Goal: Task Accomplishment & Management: Complete application form

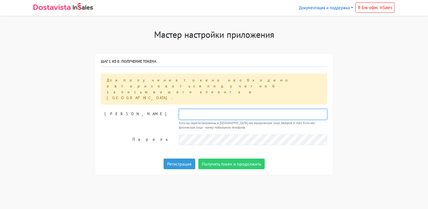
click at [195, 109] on input "text" at bounding box center [253, 114] width 148 height 11
type input "viartv@yandex.ru"
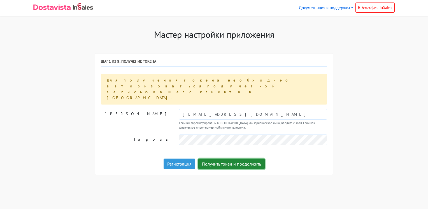
click at [226, 159] on button "Получить токен и продолжить" at bounding box center [231, 164] width 66 height 11
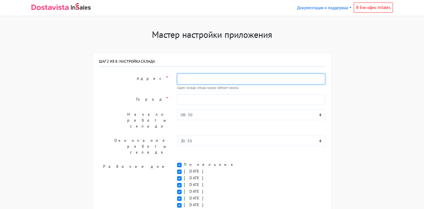
click at [186, 80] on input "text" at bounding box center [251, 79] width 148 height 11
type input "Нижний Новгород, Родионова, 20"
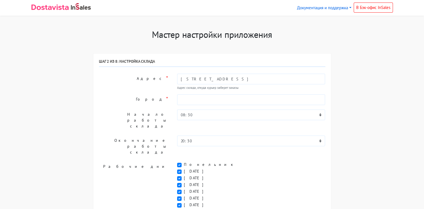
type input "8908234481"
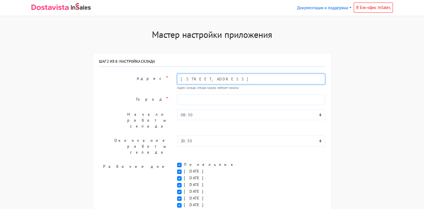
drag, startPoint x: 214, startPoint y: 78, endPoint x: 284, endPoint y: 76, distance: 69.8
click at [284, 76] on input "Нижний Новгород, Родионова, 20" at bounding box center [251, 79] width 148 height 11
drag, startPoint x: 214, startPoint y: 78, endPoint x: 309, endPoint y: 81, distance: 94.5
click at [309, 81] on input "Нижний Новгород, Utythfkf bdkbtdf" at bounding box center [251, 79] width 148 height 11
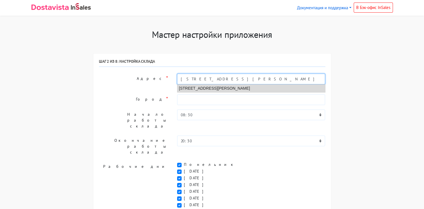
click at [263, 86] on li "Нижний Новгород, улица Генерала Ивлиева, 14 к2" at bounding box center [251, 89] width 148 height 8
type input "Нижний Новгород, улица Генерала Ивлиева, 14 к2"
type input "Нижний Новгород"
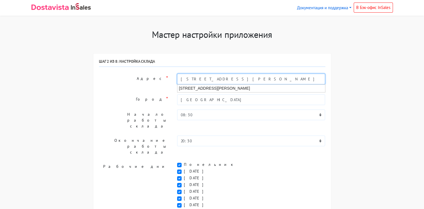
click at [280, 78] on input "Нижний Новгород, улица Генерала Ивлиева, 14 к2, кв 40" at bounding box center [251, 79] width 148 height 11
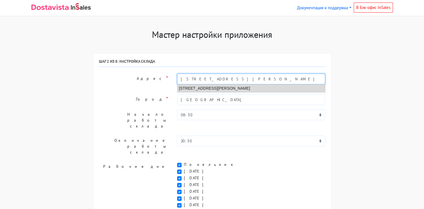
click at [279, 87] on li "Нижний Новгород, улица Генерала Ивлиева, 14 к2" at bounding box center [251, 89] width 148 height 8
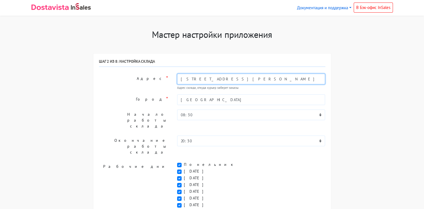
type input "Нижний Новгород, улица Генерала Ивлиева, 14 к2"
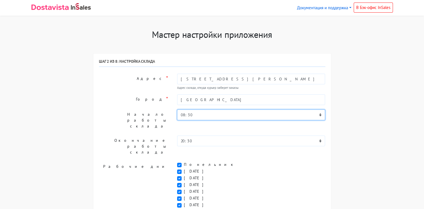
click at [184, 116] on select "00:00 00:30 01:00 01:30 02:00 02:30 03:00 03:30 04:00 04:30 05:00 05:30 06:00 0…" at bounding box center [251, 115] width 148 height 11
select select "10:00"
click at [177, 110] on select "00:00 00:30 01:00 01:30 02:00 02:30 03:00 03:30 04:00 04:30 05:00 05:30 06:00 0…" at bounding box center [251, 115] width 148 height 11
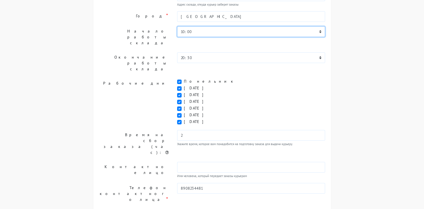
scroll to position [84, 0]
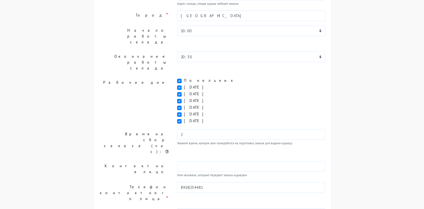
click at [184, 118] on label "Воскресенье" at bounding box center [196, 121] width 24 height 6
click at [184, 118] on input "Воскресенье" at bounding box center [186, 120] width 4 height 4
checkbox input "false"
click at [184, 111] on label "Суббота" at bounding box center [196, 114] width 24 height 6
click at [184, 111] on input "Суббота" at bounding box center [186, 113] width 4 height 4
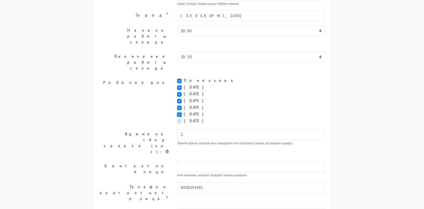
checkbox input "false"
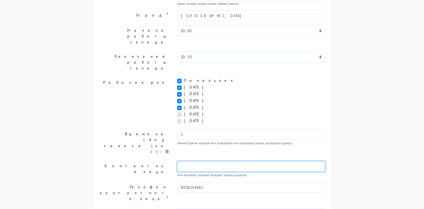
click at [187, 161] on input "text" at bounding box center [251, 166] width 148 height 11
drag, startPoint x: 207, startPoint y: 132, endPoint x: 174, endPoint y: 131, distance: 33.4
click at [174, 161] on div "ООО Виарт Имя человека, который передает заказы курьерам" at bounding box center [251, 169] width 157 height 17
type input "Ольга Александровна"
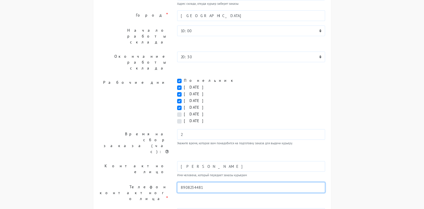
drag, startPoint x: 210, startPoint y: 154, endPoint x: 189, endPoint y: 154, distance: 20.7
click at [189, 182] on input "8908234481" at bounding box center [251, 187] width 148 height 11
type input "89082344816"
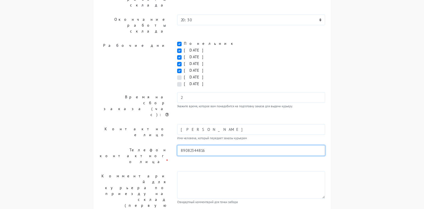
scroll to position [122, 0]
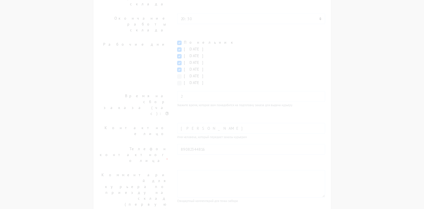
scroll to position [50, 0]
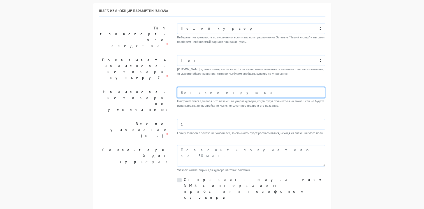
click at [197, 87] on input "text" at bounding box center [251, 92] width 148 height 11
type input "документы"
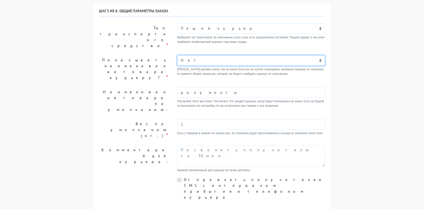
click at [193, 55] on select "Нет Да" at bounding box center [251, 60] width 148 height 11
select select "1"
click at [177, 66] on select "Нет Да" at bounding box center [251, 60] width 148 height 11
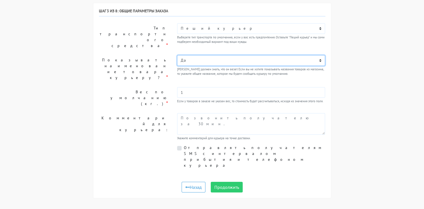
scroll to position [25, 0]
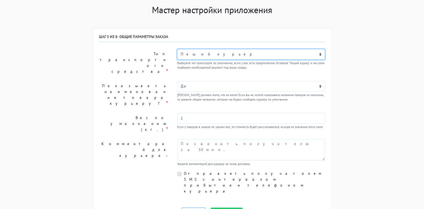
click at [199, 54] on select "Пеший курьер Легковой автомобиль Каблук (до 700 кг) Микроавтобус / портер (до 1…" at bounding box center [251, 54] width 148 height 11
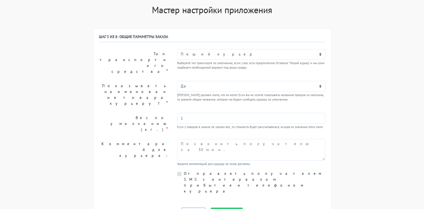
click at [184, 171] on label "Отправлять получателям SMS с интервалом прибытия и телефоном курьера" at bounding box center [255, 183] width 142 height 24
click at [184, 171] on input "Отправлять получателям SMS с интервалом прибытия и телефоном курьера" at bounding box center [186, 173] width 4 height 4
checkbox input "true"
click at [228, 208] on button "Продолжить" at bounding box center [227, 213] width 32 height 11
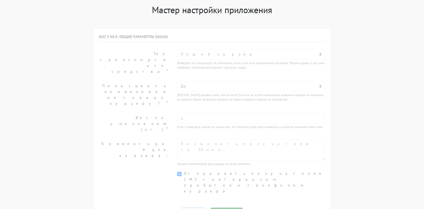
scroll to position [24, 0]
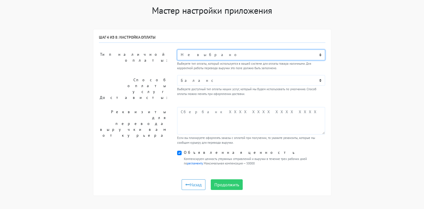
click at [194, 54] on select "Не выбрано Наличными или картой при получении Оплата в точке самовывоза Перевод…" at bounding box center [251, 55] width 148 height 11
click at [177, 50] on select "Не выбрано Наличными или картой при получении Оплата в точке самовывоза Перевод…" at bounding box center [251, 55] width 148 height 11
click at [193, 54] on select "Не выбрано Наличными или картой при получении Оплата в точке самовывоза Перевод…" at bounding box center [251, 55] width 148 height 11
select select "6046248"
click at [177, 50] on select "Не выбрано Наличными или картой при получении Оплата в точке самовывоза Перевод…" at bounding box center [251, 55] width 148 height 11
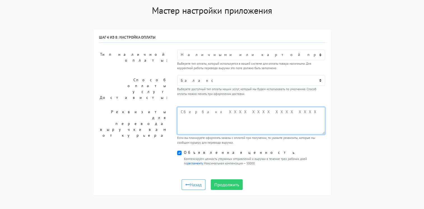
click at [187, 107] on textarea at bounding box center [251, 120] width 148 height 27
click at [189, 107] on textarea at bounding box center [251, 120] width 148 height 27
paste textarea "Общество с ограниченной ответственностью «ВИАРТ» Адрес: 603106, Нижегородская о…"
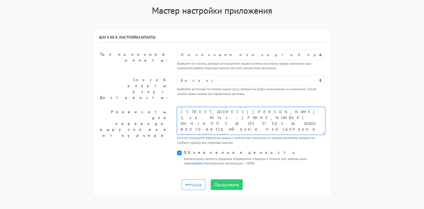
scroll to position [27, 0]
type textarea "Общество с ограниченной ответственностью «ВИАРТ» Адрес: 603106, [GEOGRAPHIC_DAT…"
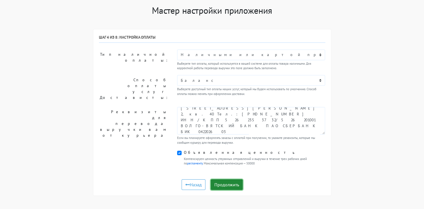
click at [227, 179] on button "Продолжить" at bounding box center [227, 184] width 32 height 11
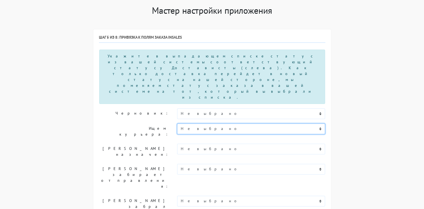
click at [215, 124] on select "Не выбрано Новый В обработке Согласован Отгружен Доставлен В процессе возврата …" at bounding box center [251, 129] width 148 height 11
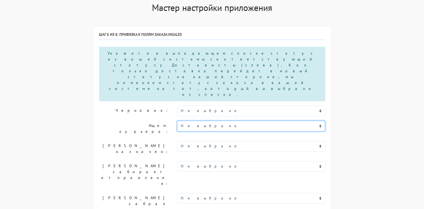
scroll to position [24, 0]
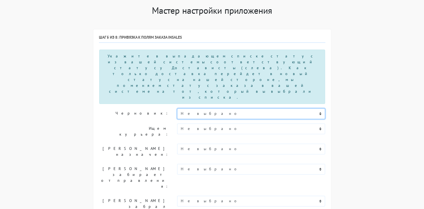
click at [212, 108] on select "Не выбрано Новый В обработке Согласован Отгружен Доставлен В процессе возврата …" at bounding box center [251, 113] width 148 height 11
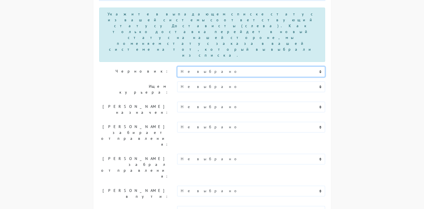
scroll to position [108, 0]
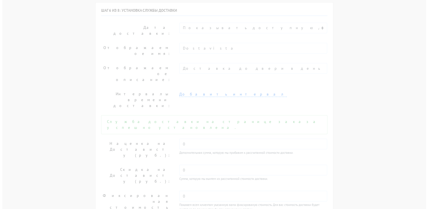
scroll to position [0, 0]
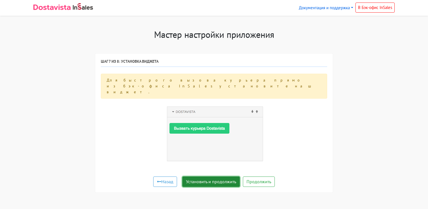
click at [211, 177] on button "Установить и продолжить" at bounding box center [210, 182] width 57 height 11
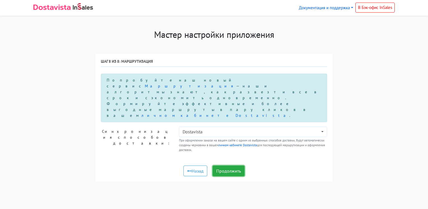
click at [224, 166] on button "Продолжить" at bounding box center [229, 171] width 32 height 11
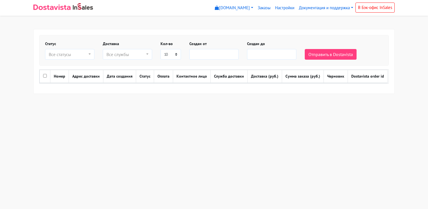
select select
click at [278, 10] on link "Настройки" at bounding box center [285, 8] width 24 height 11
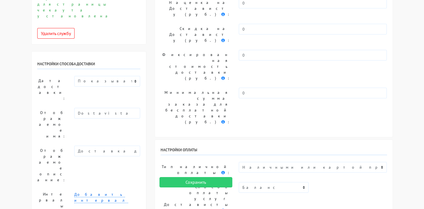
scroll to position [56, 0]
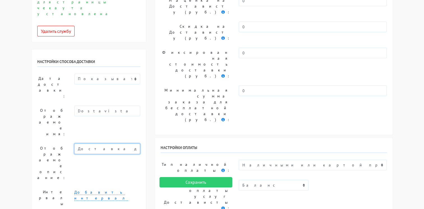
click at [109, 143] on input "Доставка до двери в день заказа" at bounding box center [107, 148] width 66 height 11
click at [89, 190] on link "Добавить интервал" at bounding box center [101, 195] width 54 height 11
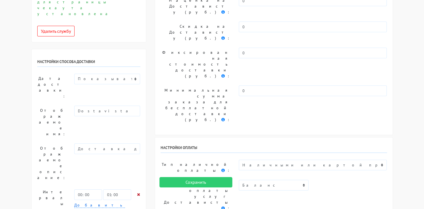
click at [139, 193] on icon at bounding box center [138, 195] width 3 height 4
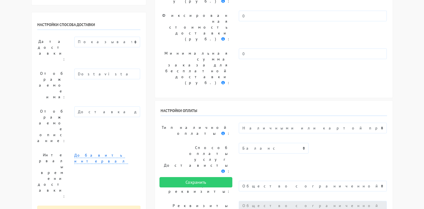
scroll to position [84, 0]
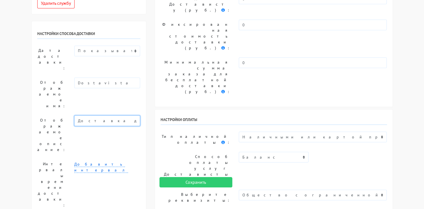
click at [107, 115] on input "Доставка до двери в день заказа" at bounding box center [107, 120] width 66 height 11
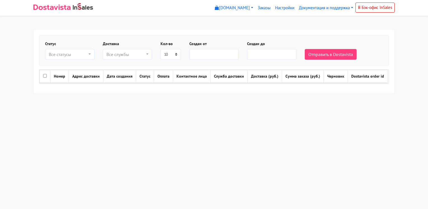
select select
click at [279, 7] on link "Настройки" at bounding box center [285, 8] width 24 height 11
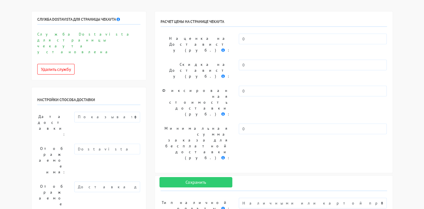
scroll to position [28, 0]
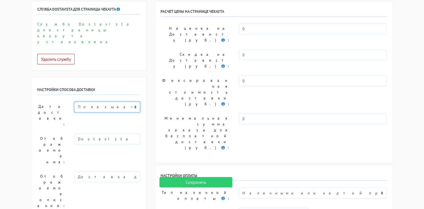
click at [134, 102] on select "Показывать доступную дату доставки Убрать дату доставки Показывать свой текст" at bounding box center [107, 107] width 66 height 11
click at [39, 102] on div "Дата доставки: Показывать доступную дату доставки Убрать дату доставки Показыва…" at bounding box center [88, 184] width 103 height 165
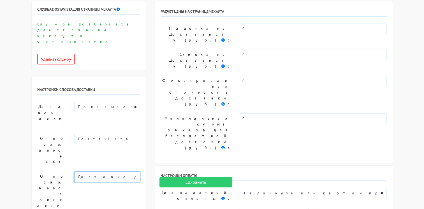
drag, startPoint x: 95, startPoint y: 124, endPoint x: 140, endPoint y: 124, distance: 44.8
click at [140, 172] on input "Доставка до двери в день заказа" at bounding box center [107, 177] width 66 height 11
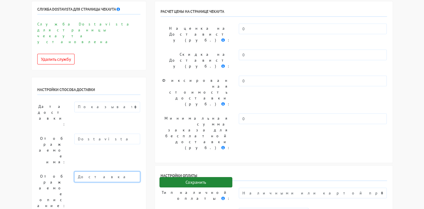
type input "Доставка"
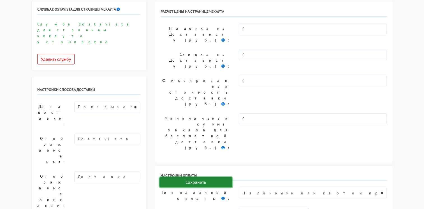
click at [179, 183] on input "Сохранить" at bounding box center [195, 182] width 73 height 11
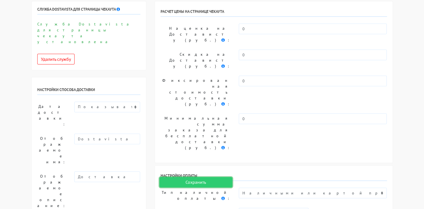
scroll to position [0, 0]
